Goal: Navigation & Orientation: Understand site structure

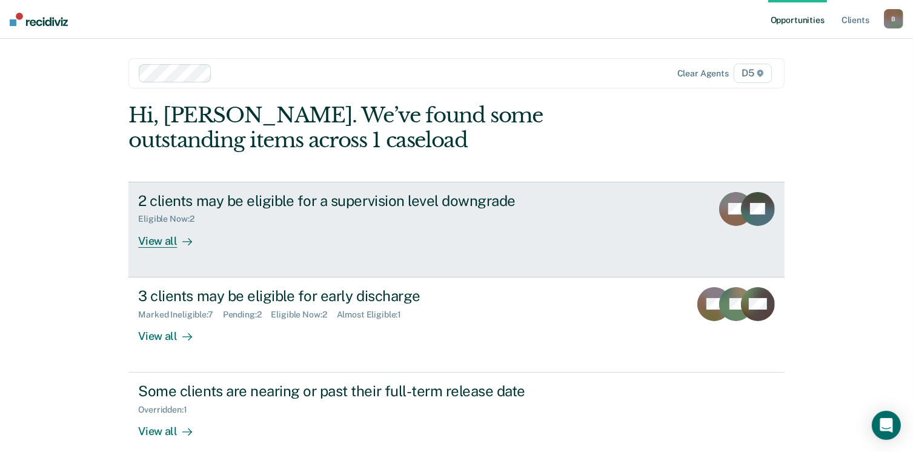
click at [157, 238] on div "View all" at bounding box center [172, 236] width 68 height 24
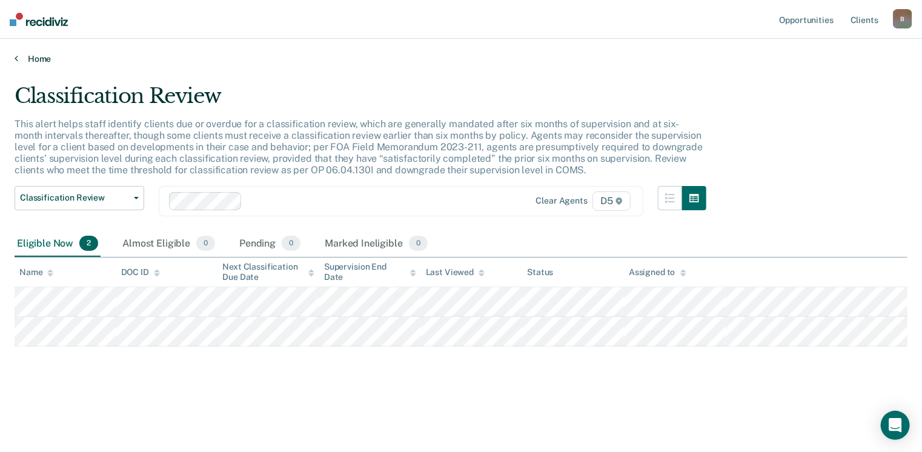
click at [41, 60] on link "Home" at bounding box center [461, 58] width 893 height 11
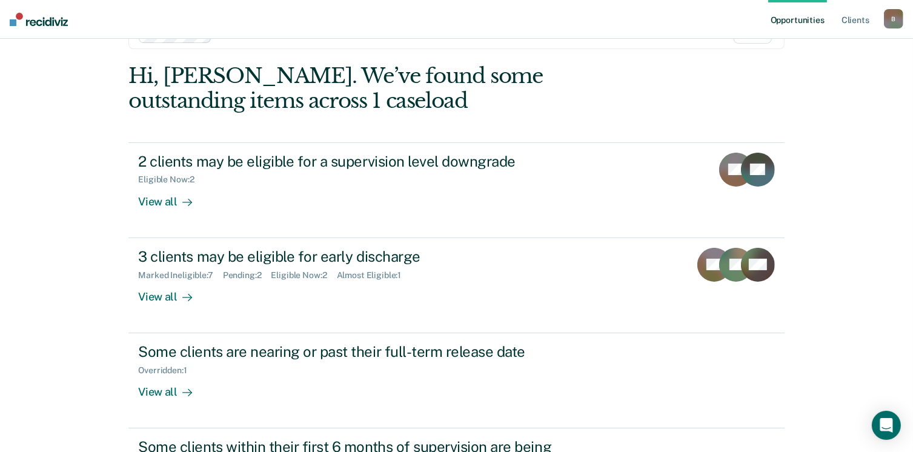
scroll to position [61, 0]
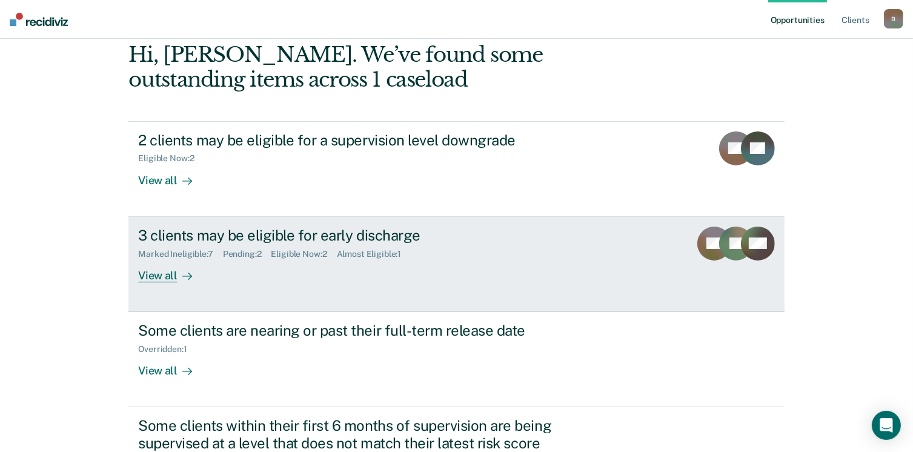
click at [159, 275] on div "View all" at bounding box center [172, 271] width 68 height 24
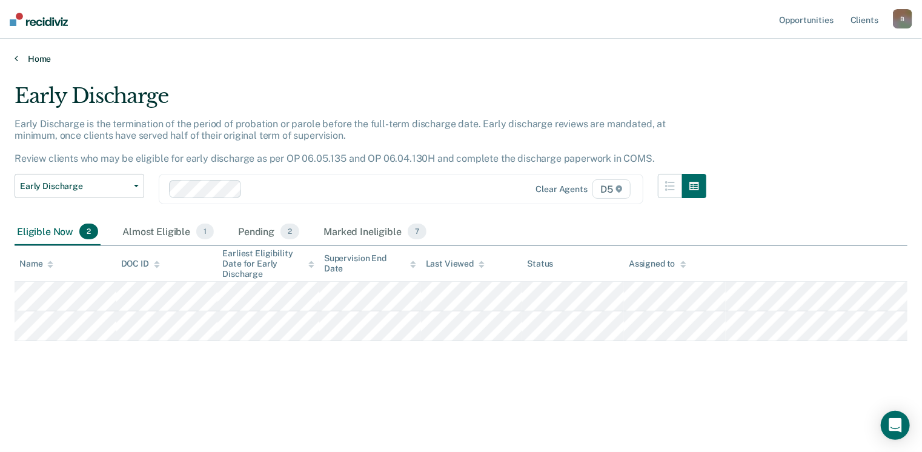
click at [35, 59] on link "Home" at bounding box center [461, 58] width 893 height 11
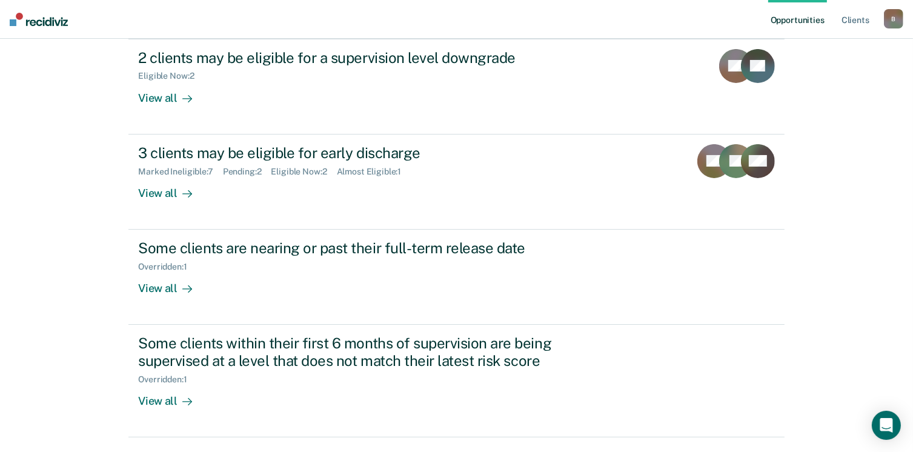
scroll to position [176, 0]
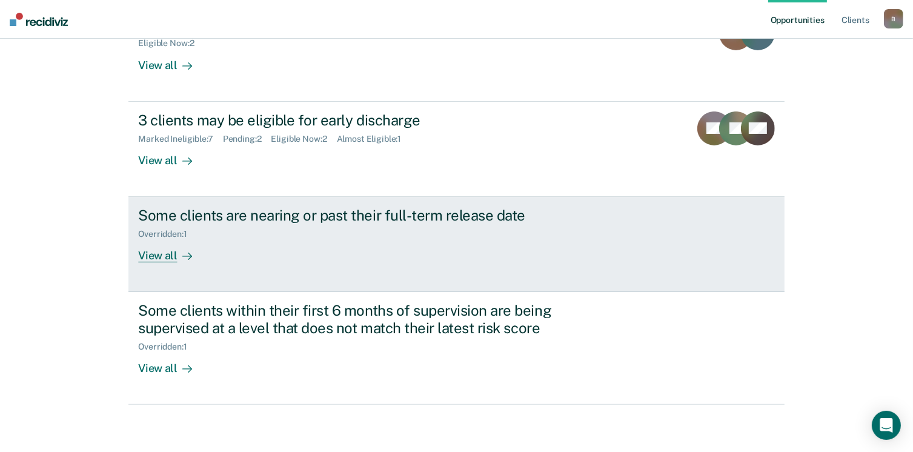
click at [170, 253] on div "View all" at bounding box center [172, 251] width 68 height 24
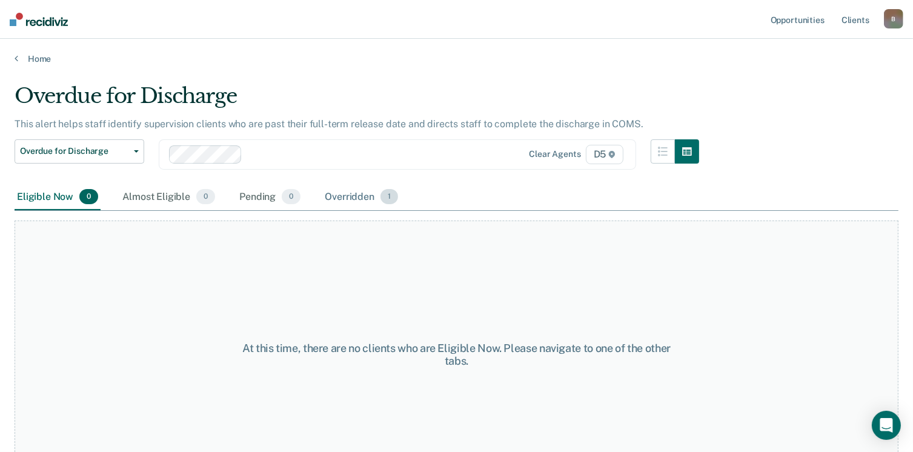
click at [342, 194] on div "Overridden 1" at bounding box center [361, 197] width 78 height 27
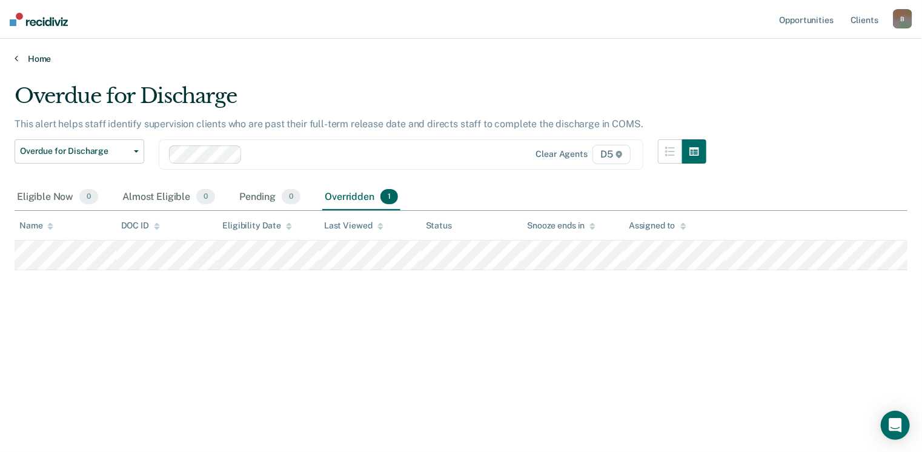
click at [36, 60] on link "Home" at bounding box center [461, 58] width 893 height 11
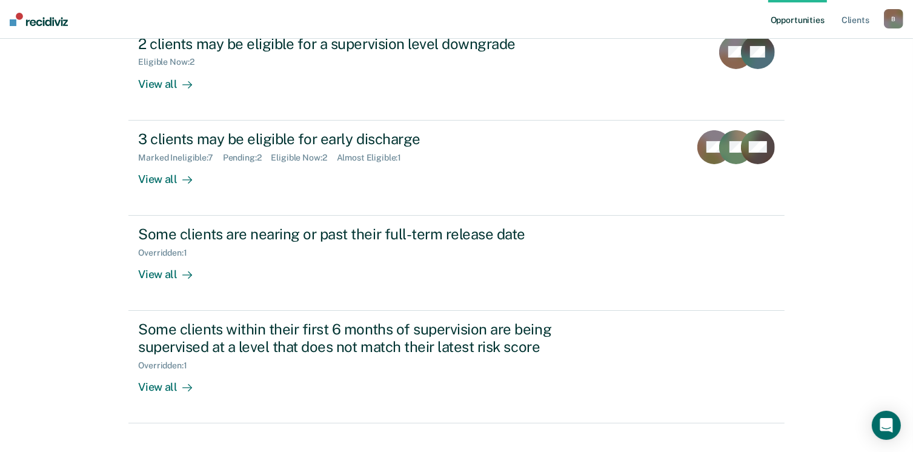
scroll to position [176, 0]
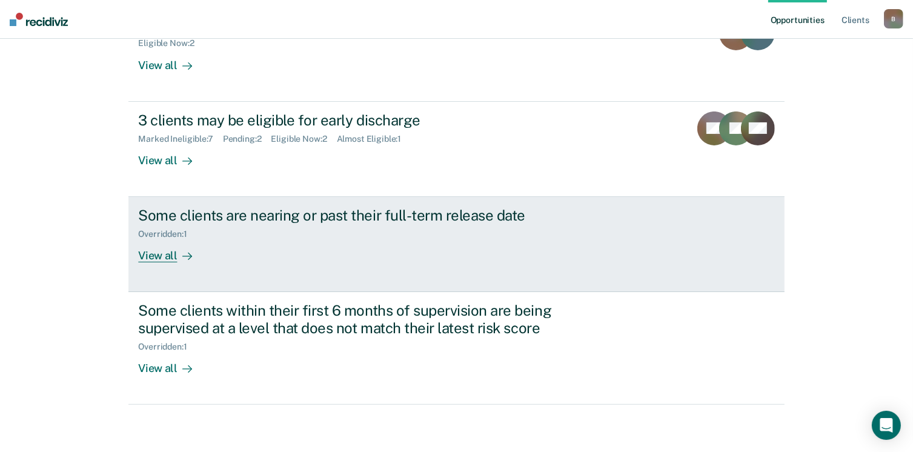
click at [157, 249] on div "View all" at bounding box center [172, 251] width 68 height 24
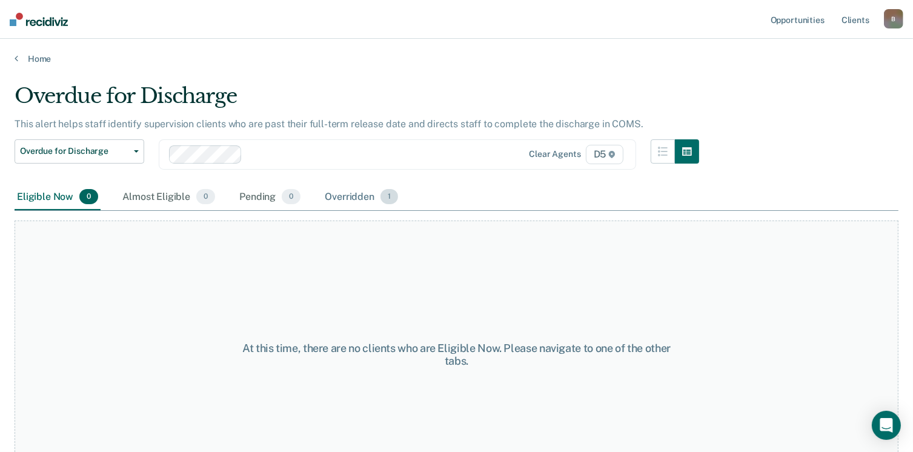
click at [342, 196] on div "Overridden 1" at bounding box center [361, 197] width 78 height 27
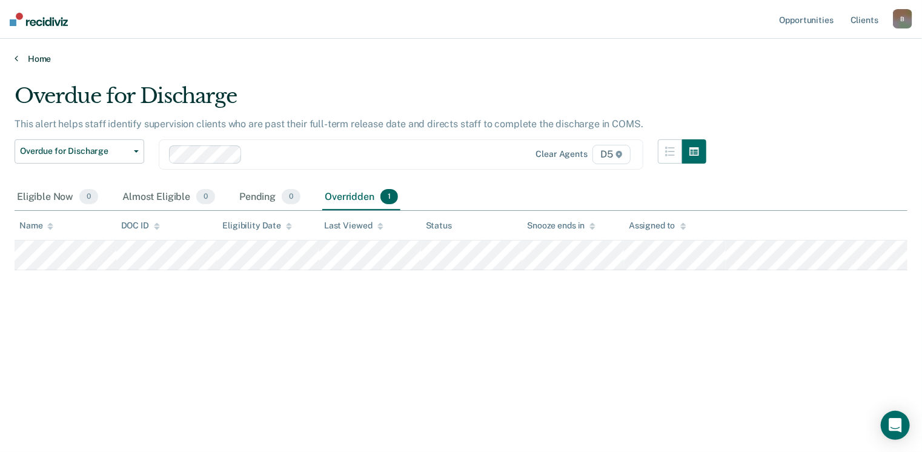
click at [37, 58] on link "Home" at bounding box center [461, 58] width 893 height 11
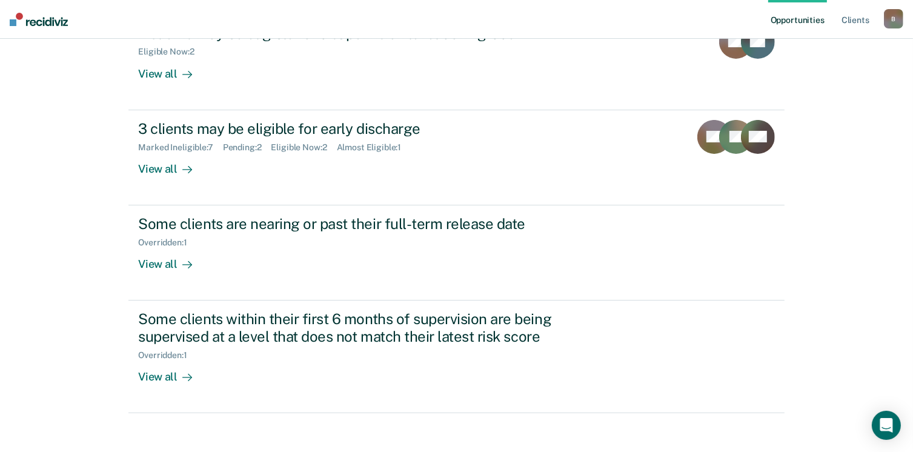
scroll to position [176, 0]
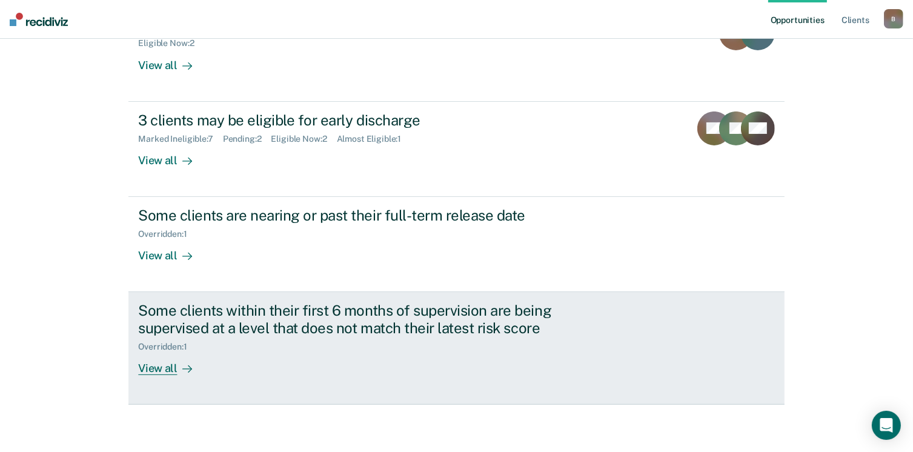
click at [150, 368] on div "View all" at bounding box center [172, 364] width 68 height 24
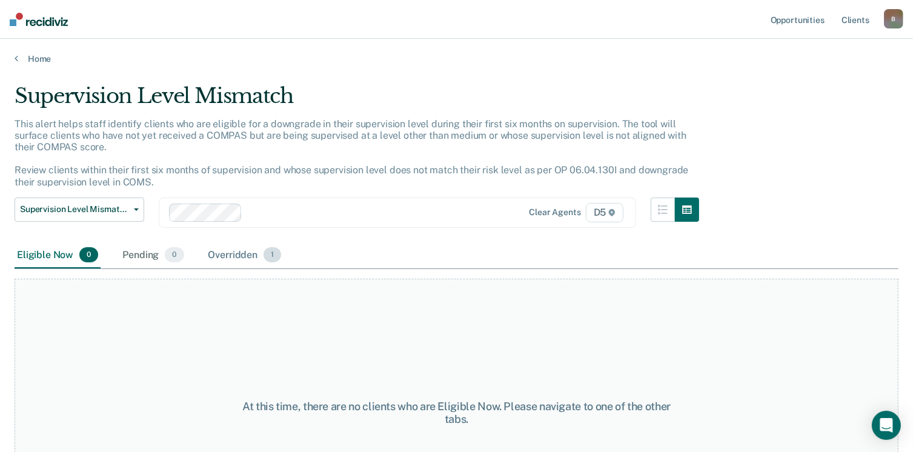
click at [221, 250] on div "Overridden 1" at bounding box center [245, 255] width 78 height 27
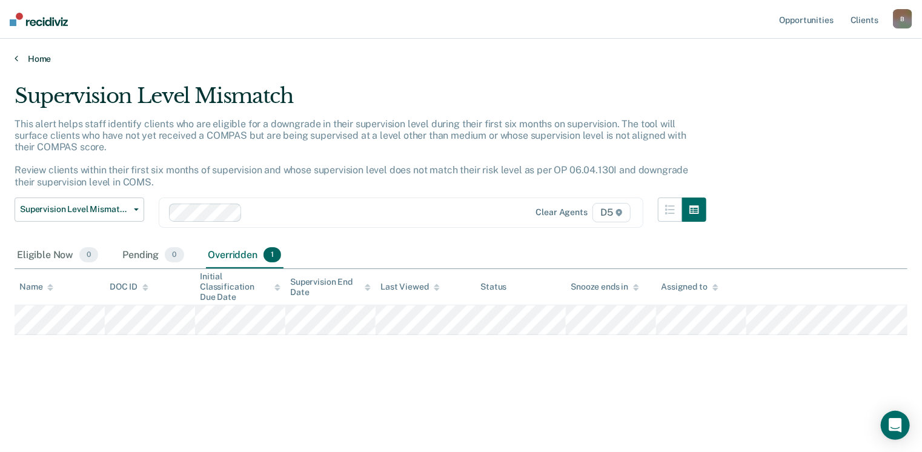
click at [27, 60] on link "Home" at bounding box center [461, 58] width 893 height 11
